Goal: Information Seeking & Learning: Learn about a topic

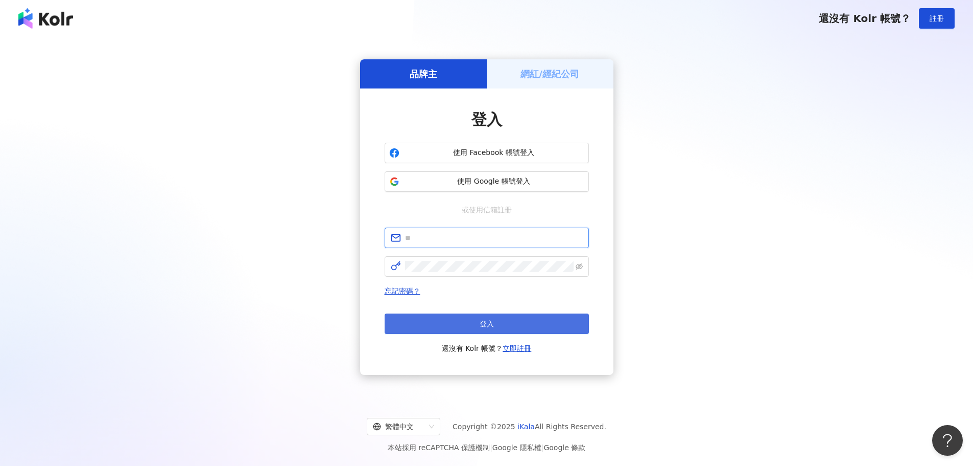
type input "**********"
click at [493, 321] on span "登入" at bounding box center [487, 323] width 14 height 8
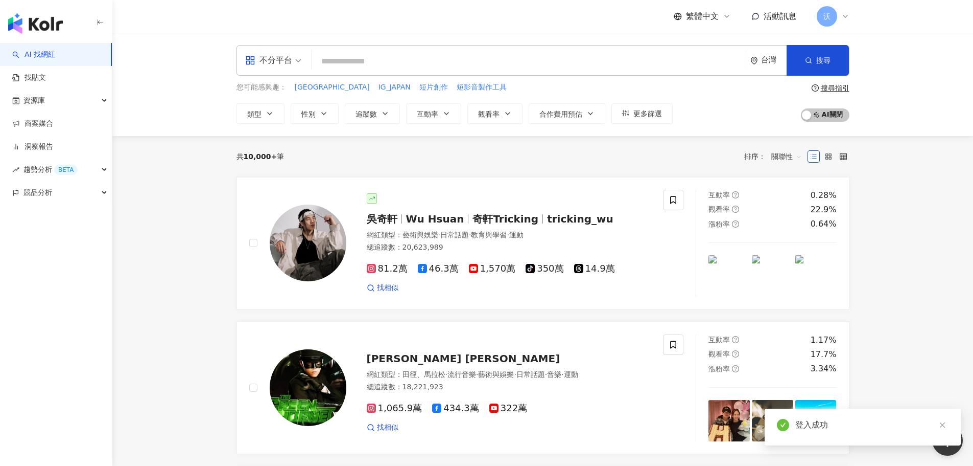
click at [484, 61] on input "search" at bounding box center [529, 61] width 426 height 19
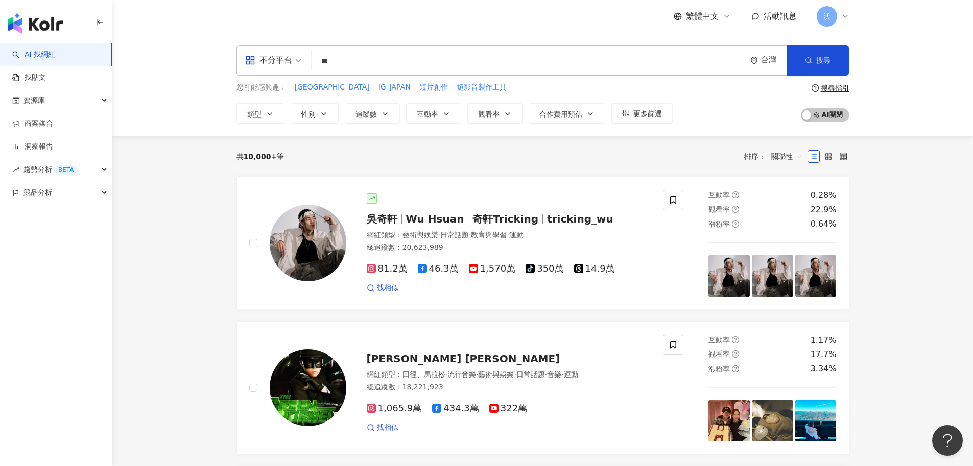
type input "*"
type input "**"
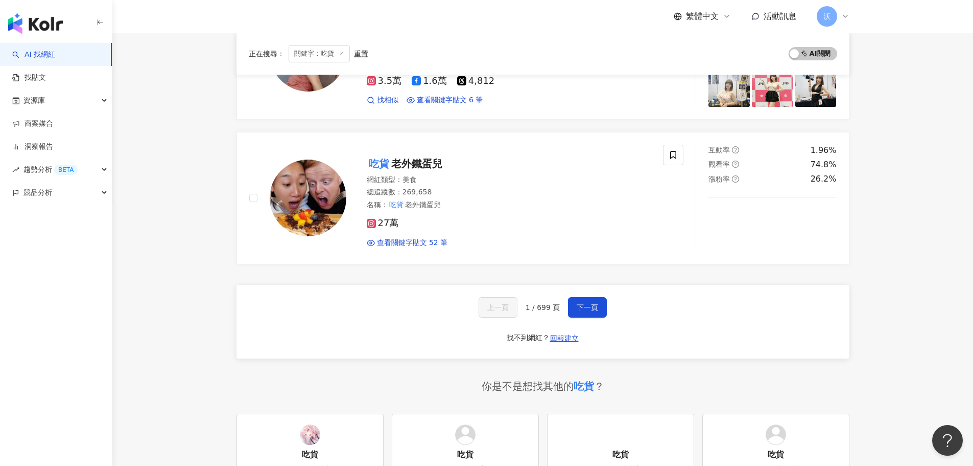
scroll to position [1737, 0]
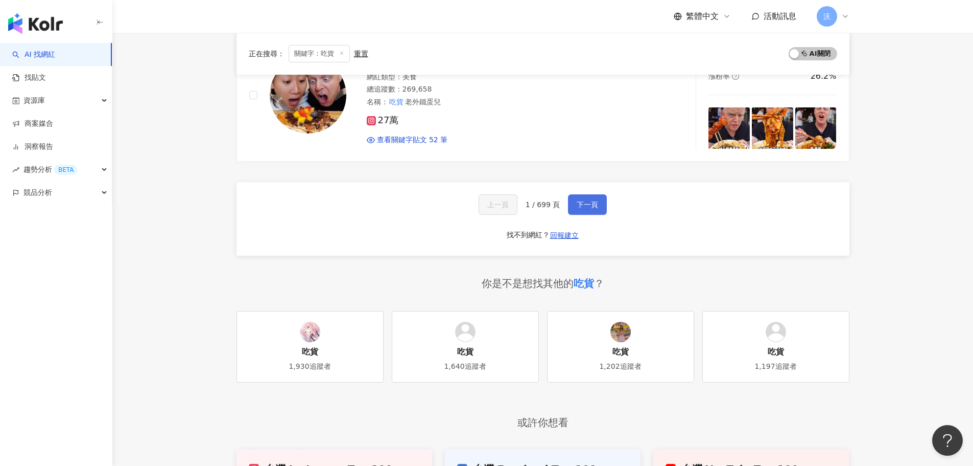
click at [589, 200] on span "下一頁" at bounding box center [587, 204] width 21 height 8
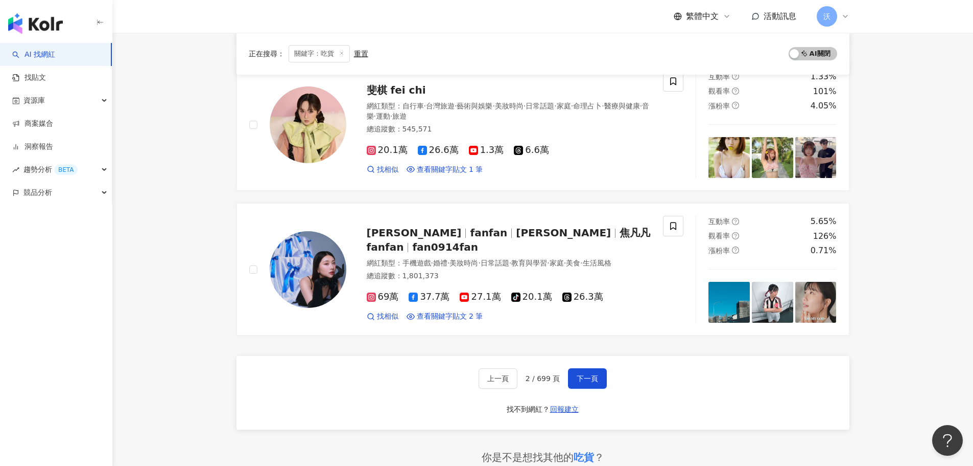
scroll to position [1566, 0]
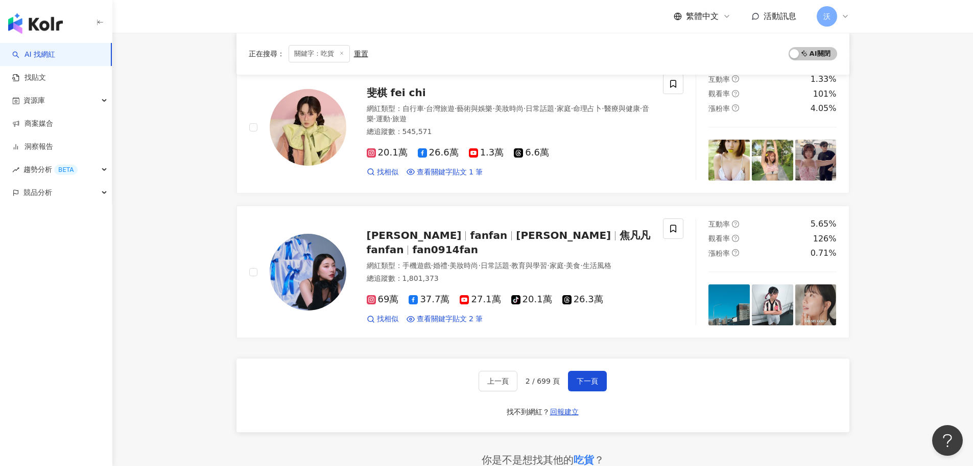
drag, startPoint x: 534, startPoint y: 227, endPoint x: 901, endPoint y: 269, distance: 369.2
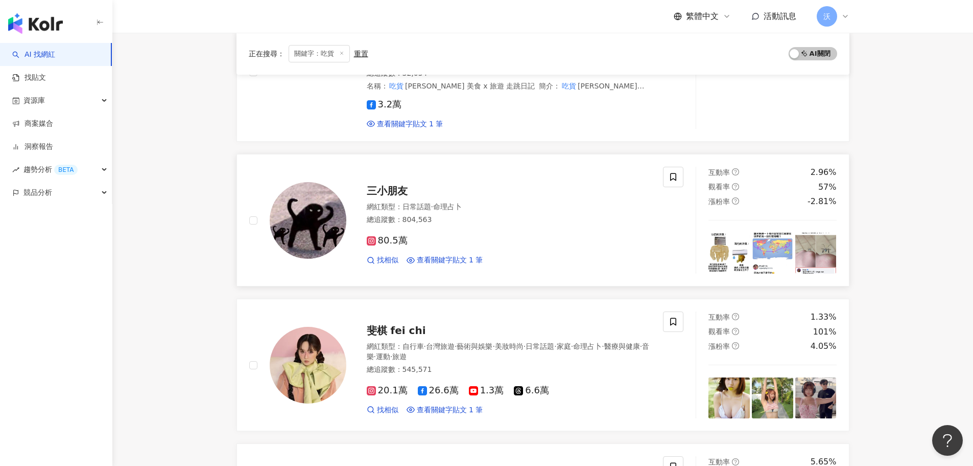
scroll to position [1380, 0]
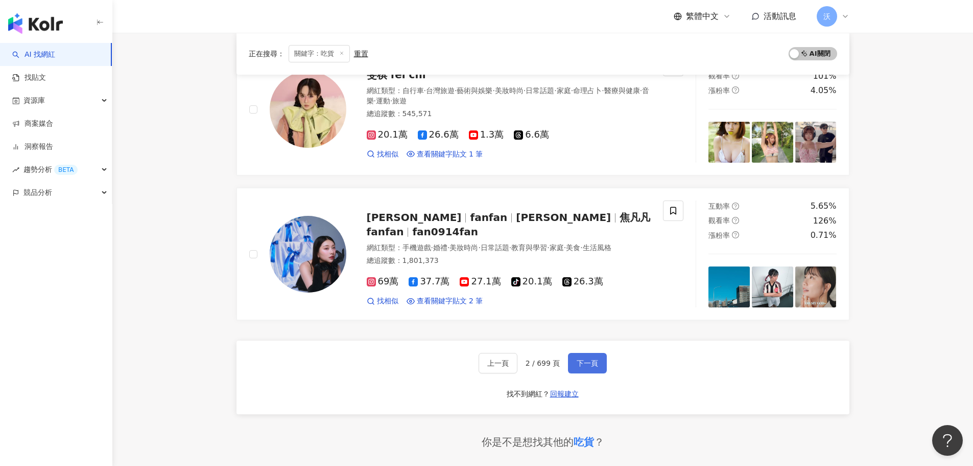
click at [577, 359] on span "下一頁" at bounding box center [587, 363] width 21 height 8
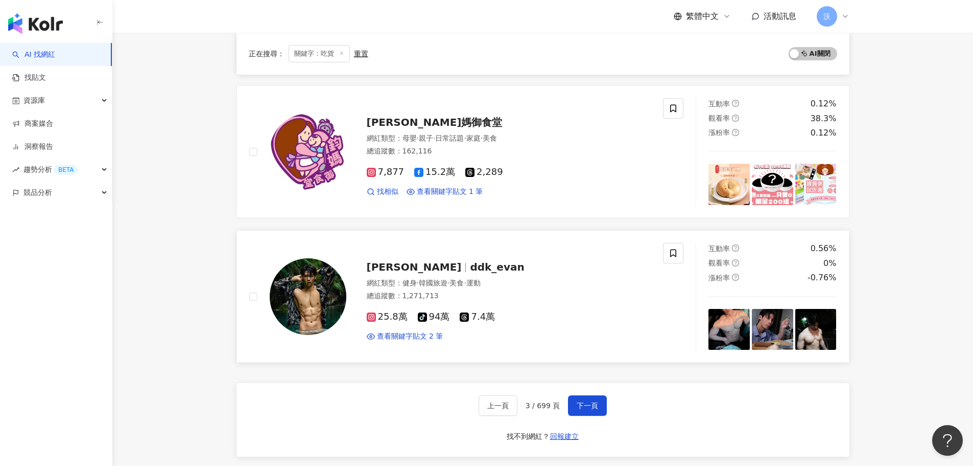
scroll to position [1584, 0]
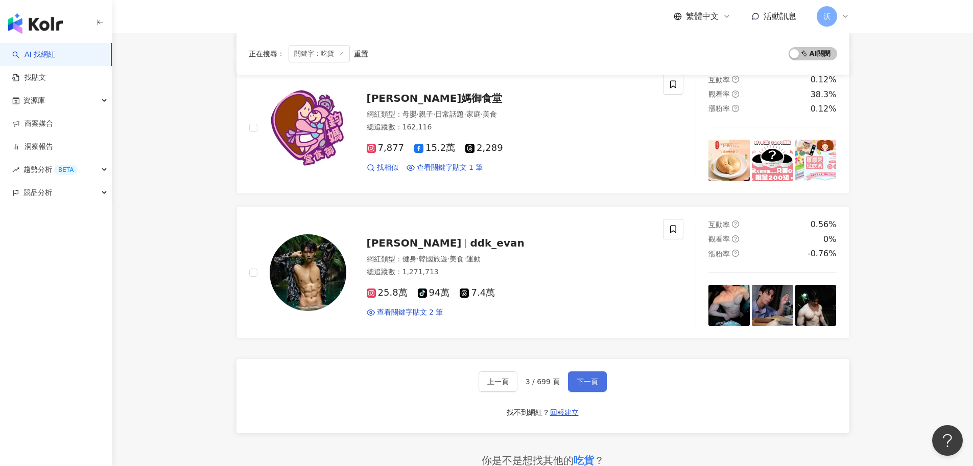
click at [585, 377] on span "下一頁" at bounding box center [587, 381] width 21 height 8
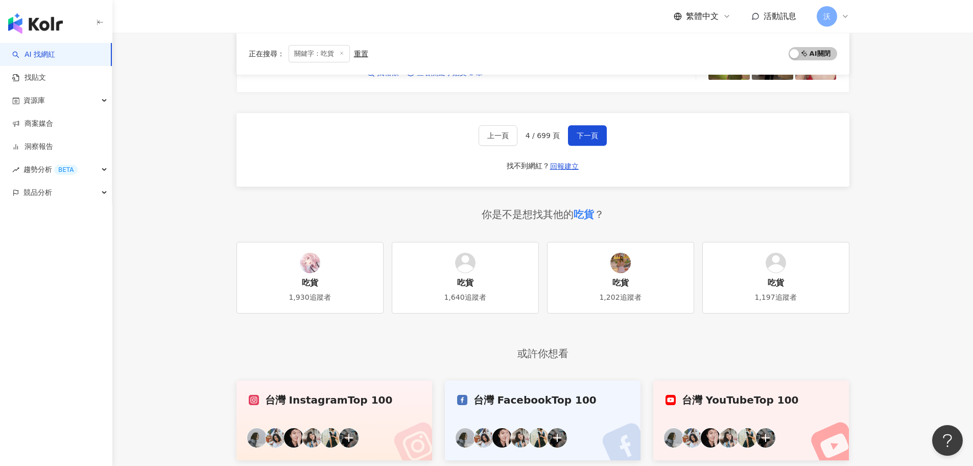
scroll to position [1822, 0]
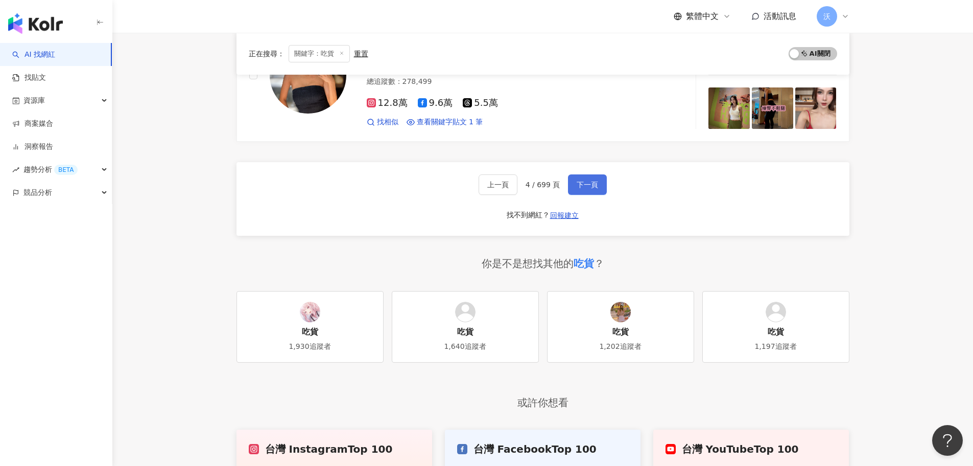
click at [601, 175] on button "下一頁" at bounding box center [587, 184] width 39 height 20
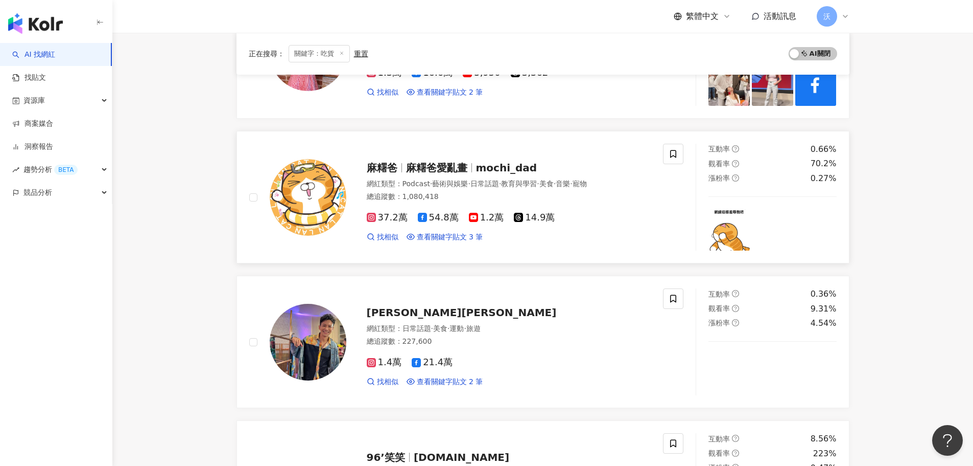
scroll to position [1278, 0]
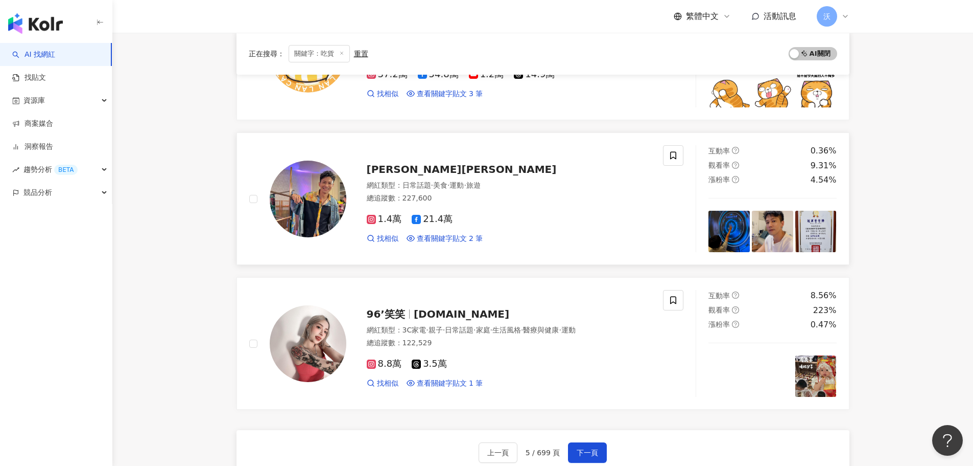
scroll to position [1533, 0]
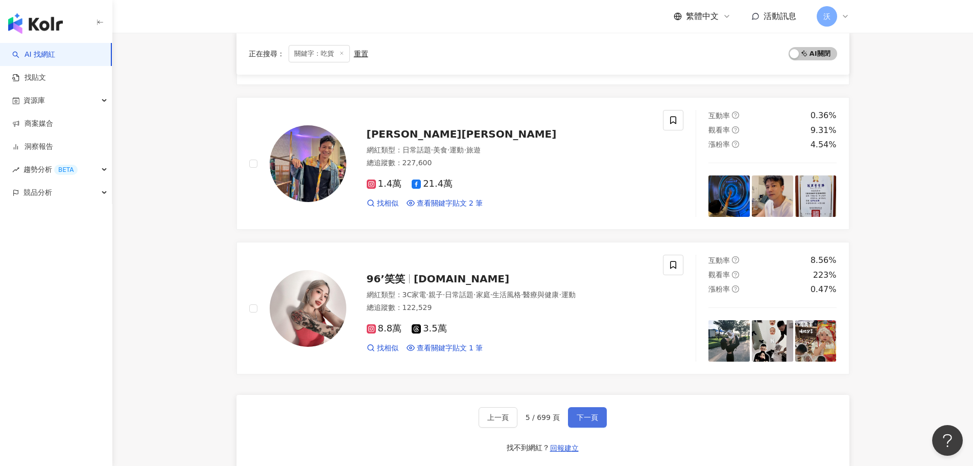
click at [589, 413] on span "下一頁" at bounding box center [587, 417] width 21 height 8
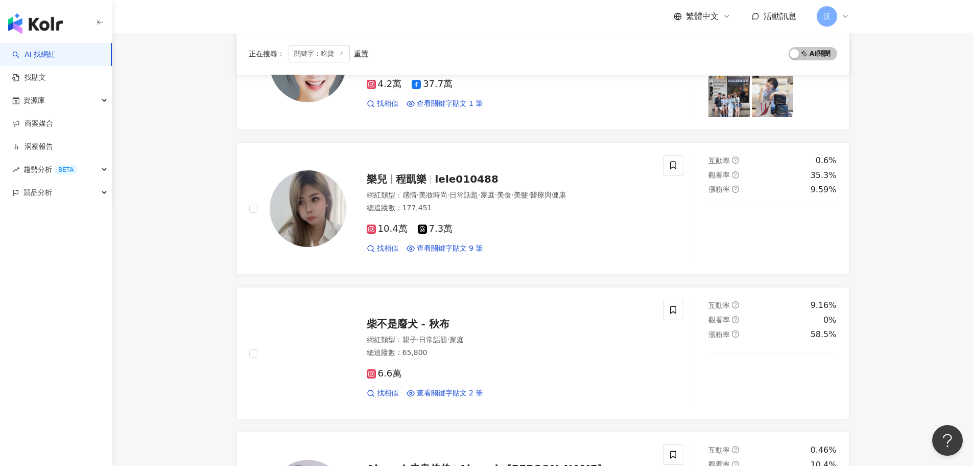
scroll to position [1584, 0]
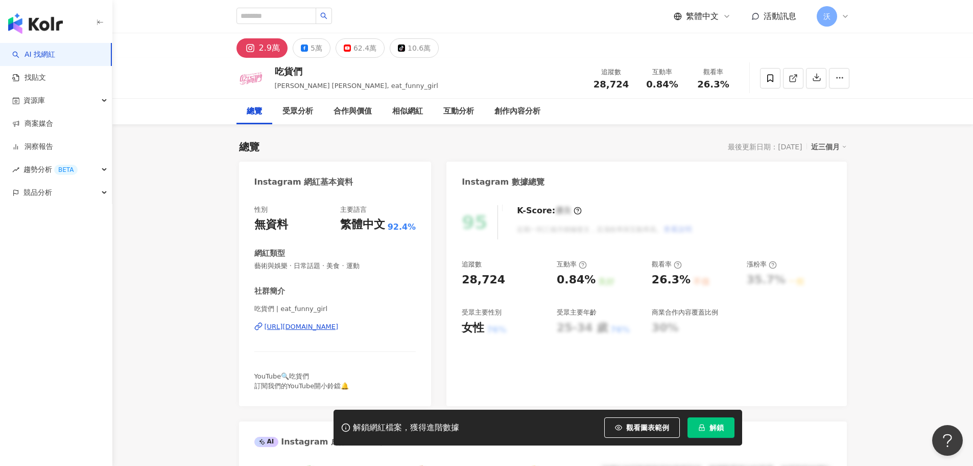
click at [339, 329] on div "https://www.instagram.com/eat_funny_girl/" at bounding box center [302, 326] width 74 height 9
click at [361, 51] on div "62.4萬" at bounding box center [365, 48] width 23 height 14
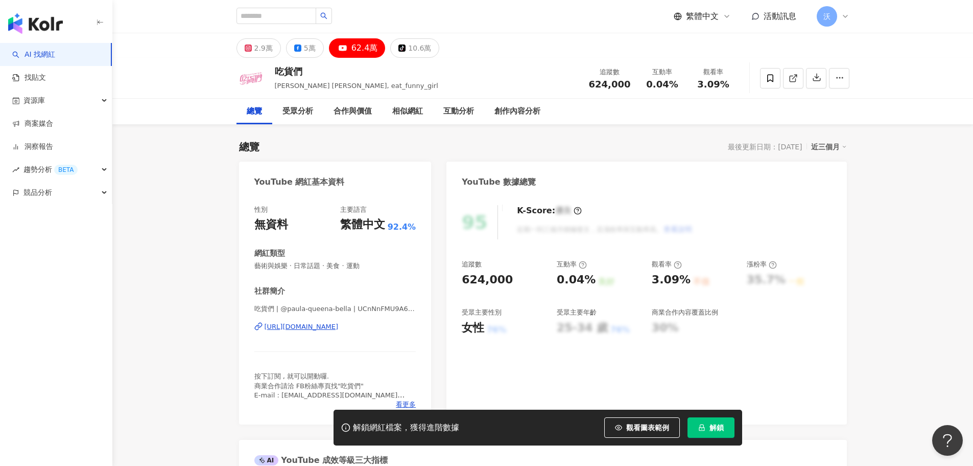
click at [339, 331] on div "https://www.youtube.com/channel/UCnNnFMU9A6R3z16bC-erz9A" at bounding box center [302, 326] width 74 height 9
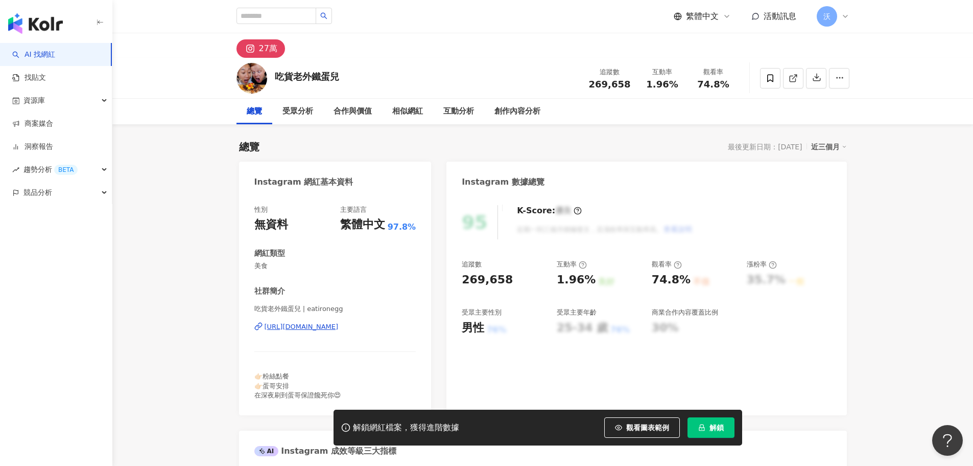
click at [339, 330] on div "https://www.instagram.com/eatironegg/" at bounding box center [302, 326] width 74 height 9
click at [186, 115] on div "總覽 受眾分析 合作與價值 相似網紅 互動分析 創作內容分析" at bounding box center [542, 112] width 861 height 26
